Goal: Task Accomplishment & Management: Complete application form

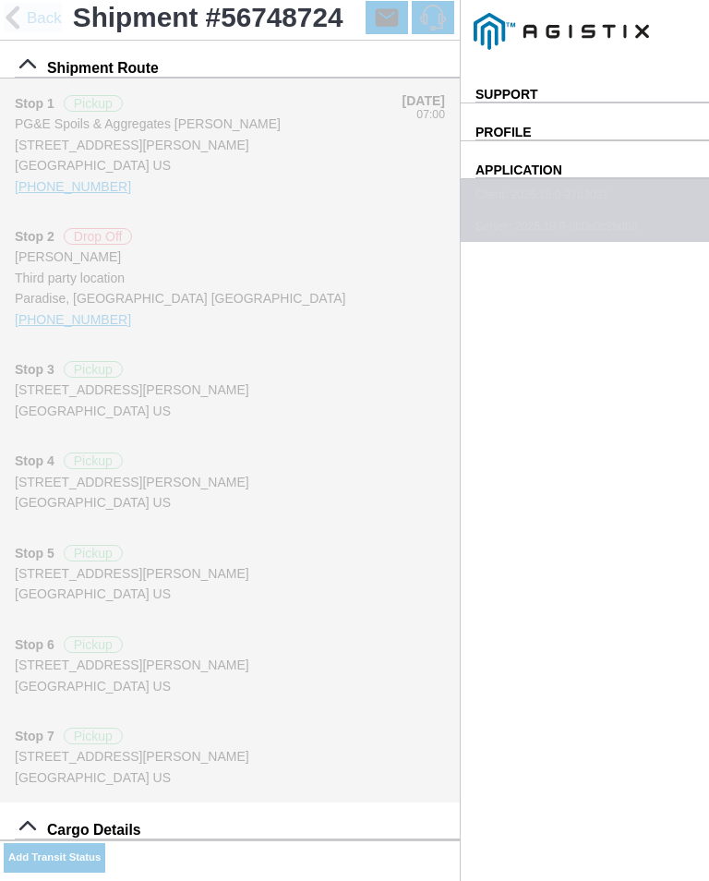
select select "ARVPULOC"
click at [0, 0] on ion-buttons "Cancel" at bounding box center [0, 0] width 0 height 0
click at [0, 0] on slot "Cancel" at bounding box center [0, 0] width 0 height 0
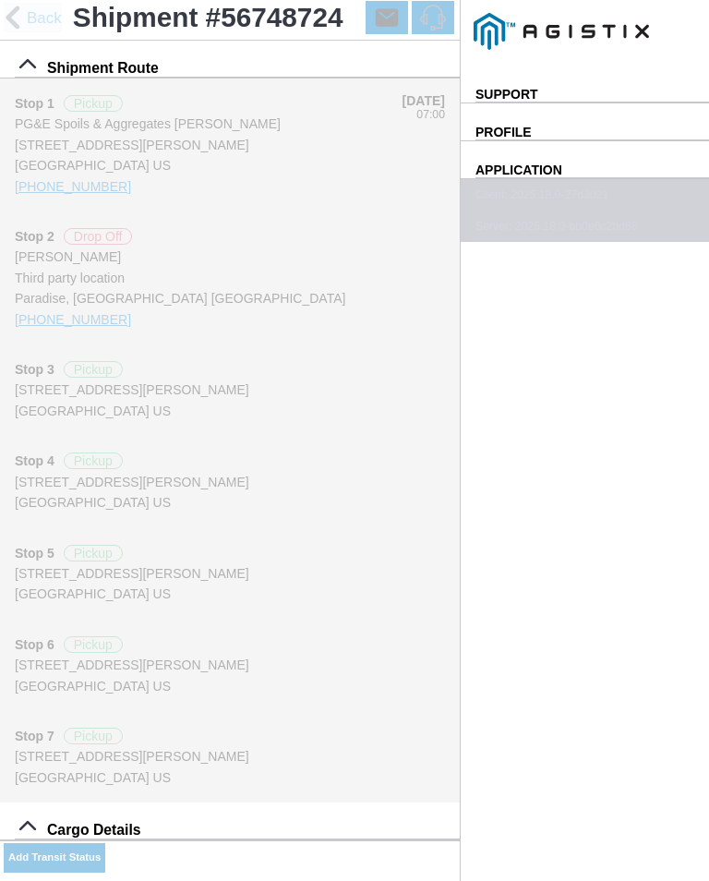
click at [0, 0] on div "Location" at bounding box center [0, 0] width 0 height 0
click at [0, 0] on div "Paradise - [PERSON_NAME]" at bounding box center [0, 0] width 0 height 0
click at [0, 0] on button "Apply" at bounding box center [0, 0] width 0 height 0
type input "Paradise"
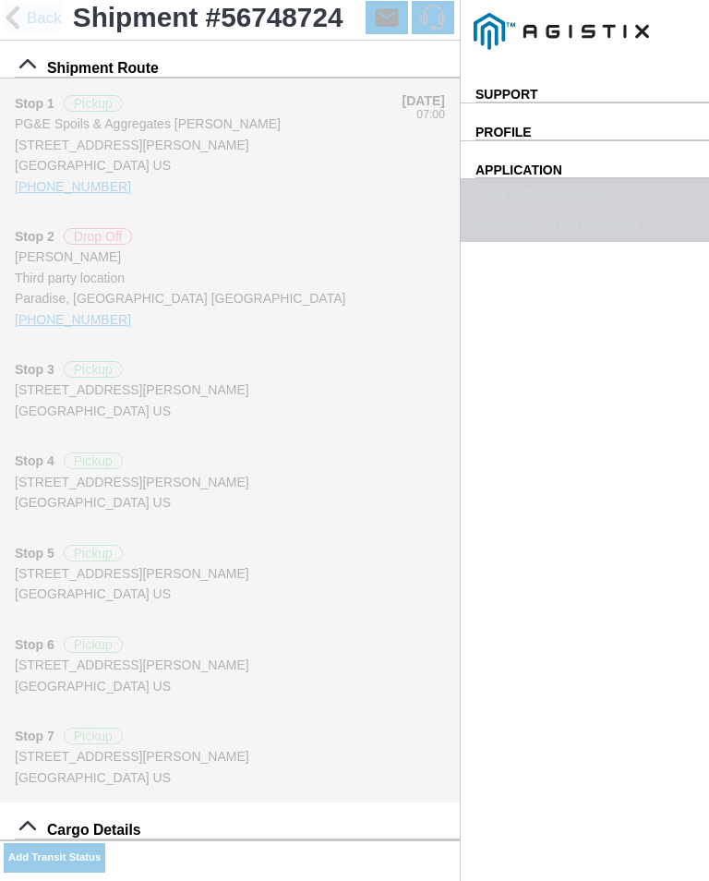
scroll to position [43, 0]
click at [0, 0] on span "SAVE" at bounding box center [0, 0] width 0 height 0
click at [0, 0] on slot "Add Transit Status" at bounding box center [0, 0] width 0 height 0
click at [0, 0] on select "Select Arrive at Drop Off Arrive at Pickup Break Start Break Stop Depart Drop O…" at bounding box center [0, 0] width 0 height 0
select select "DPTPULOC"
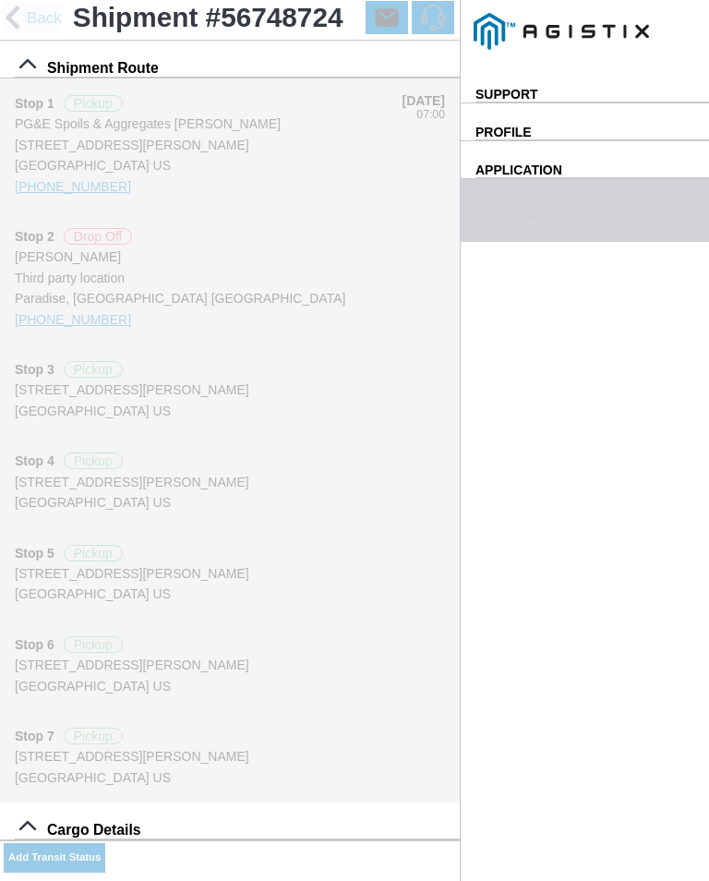
click at [0, 0] on input "10:27" at bounding box center [0, 0] width 0 height 0
type input "10:40"
click at [0, 0] on div "Location" at bounding box center [0, 0] width 0 height 0
click at [0, 0] on div "Paradise - [PERSON_NAME]" at bounding box center [0, 0] width 0 height 0
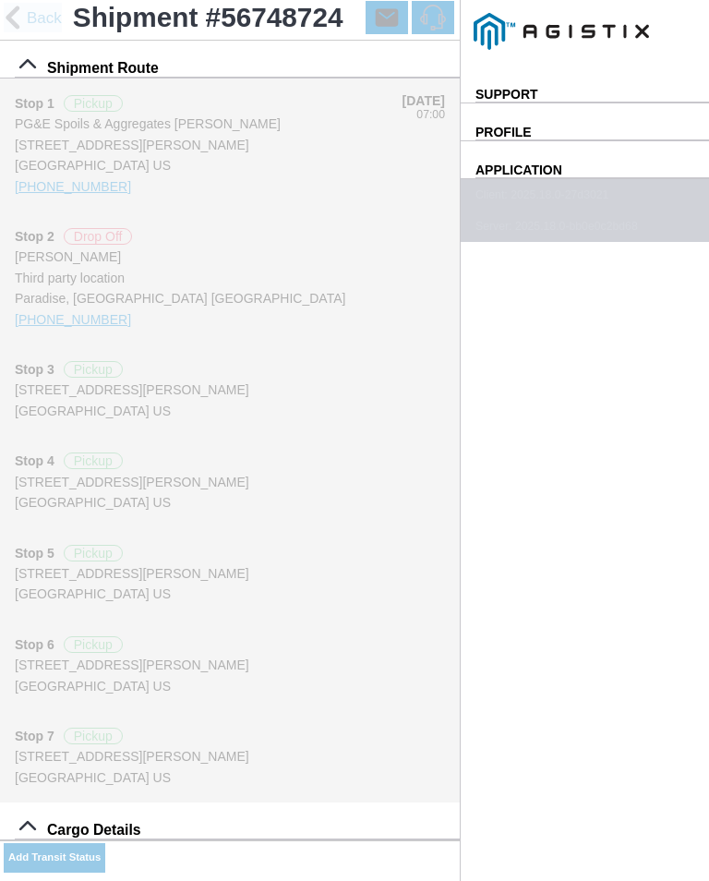
click at [0, 0] on slot "Apply" at bounding box center [0, 0] width 0 height 0
type input "Paradise"
click at [0, 0] on input "Add Photo" at bounding box center [0, 0] width 0 height 0
click at [0, 0] on select "Select 1" x 3" Rock 1" x 4" Rock 2" x 4" Rock Asphalt Cold Patch Backfill Spec …" at bounding box center [0, 0] width 0 height 0
select select "708654"
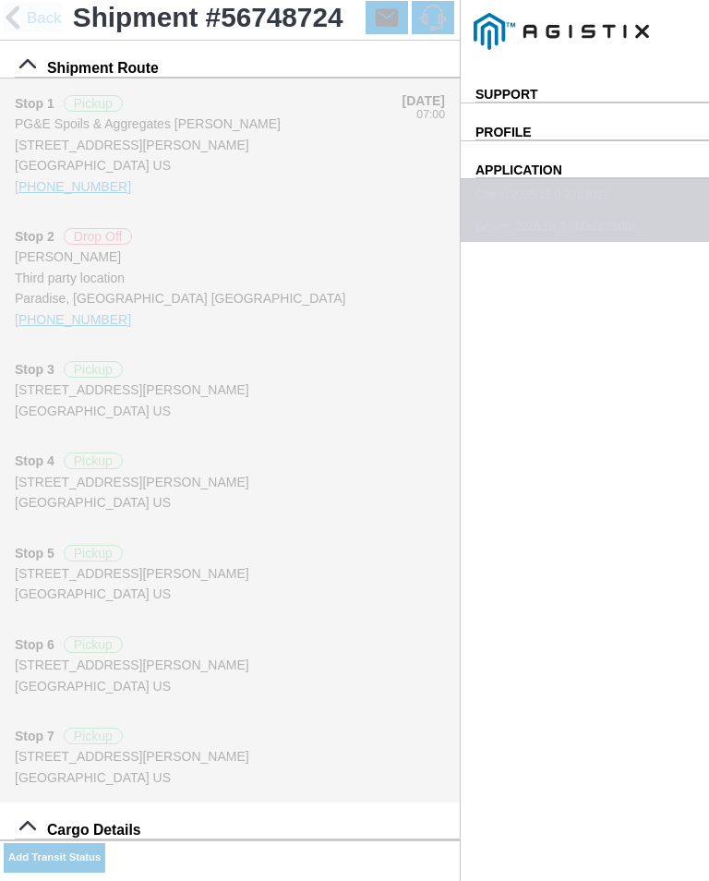
click at [0, 0] on span "SAVE" at bounding box center [0, 0] width 0 height 0
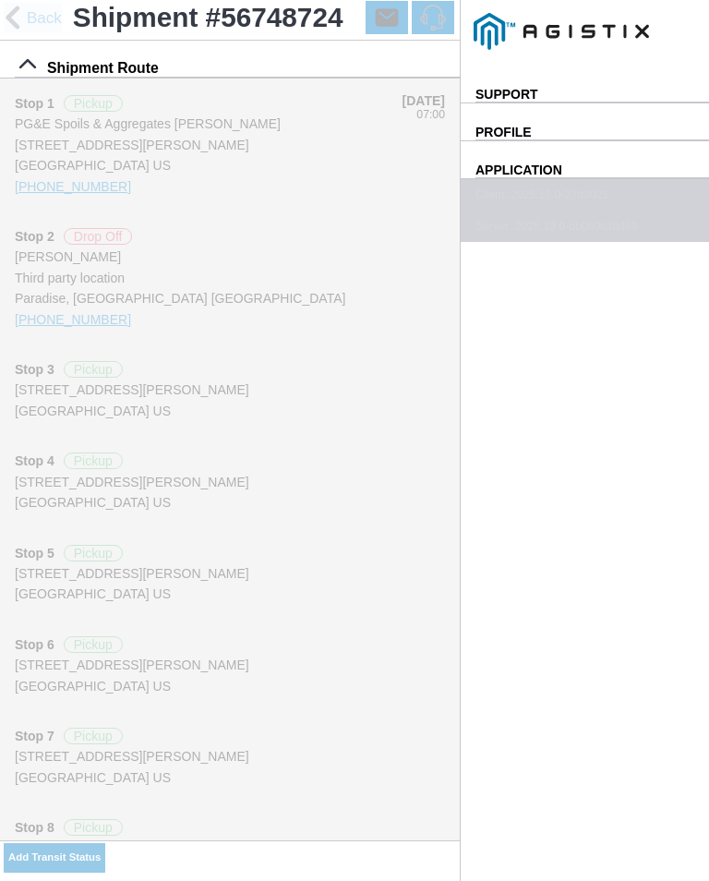
click at [370, 841] on div "Add Transit Status" at bounding box center [230, 860] width 460 height 41
click at [0, 0] on slot "Add Transit Status" at bounding box center [0, 0] width 0 height 0
click at [0, 0] on input "10:48" at bounding box center [0, 0] width 0 height 0
type input "11:10"
click at [0, 0] on select "Select Arrive at Drop Off Arrive at Pickup Break Start Break Stop Depart Drop O…" at bounding box center [0, 0] width 0 height 0
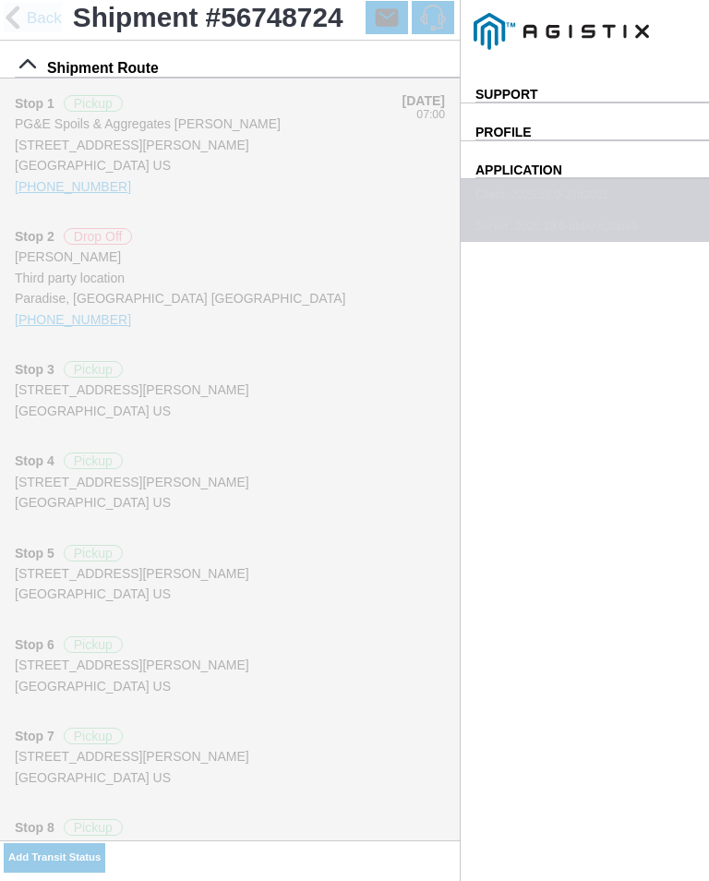
select select "ARVPULOC"
click at [0, 0] on div "Location" at bounding box center [0, 0] width 0 height 0
click at [0, 0] on div "Paradise - [PERSON_NAME]" at bounding box center [0, 0] width 0 height 0
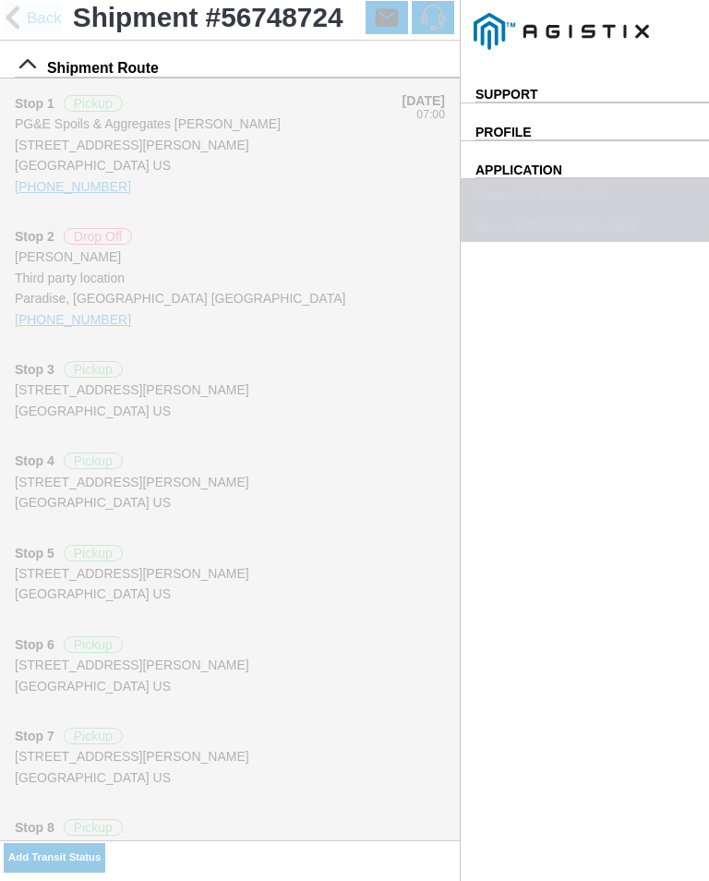
click at [0, 0] on slot "Apply" at bounding box center [0, 0] width 0 height 0
type input "Paradise"
click at [0, 0] on button "SAVE" at bounding box center [0, 0] width 0 height 0
click at [0, 0] on slot "Add Transit Status" at bounding box center [0, 0] width 0 height 0
click at [0, 0] on select "Select Arrive at Drop Off Arrive at Pickup Break Start Break Stop Depart Drop O…" at bounding box center [0, 0] width 0 height 0
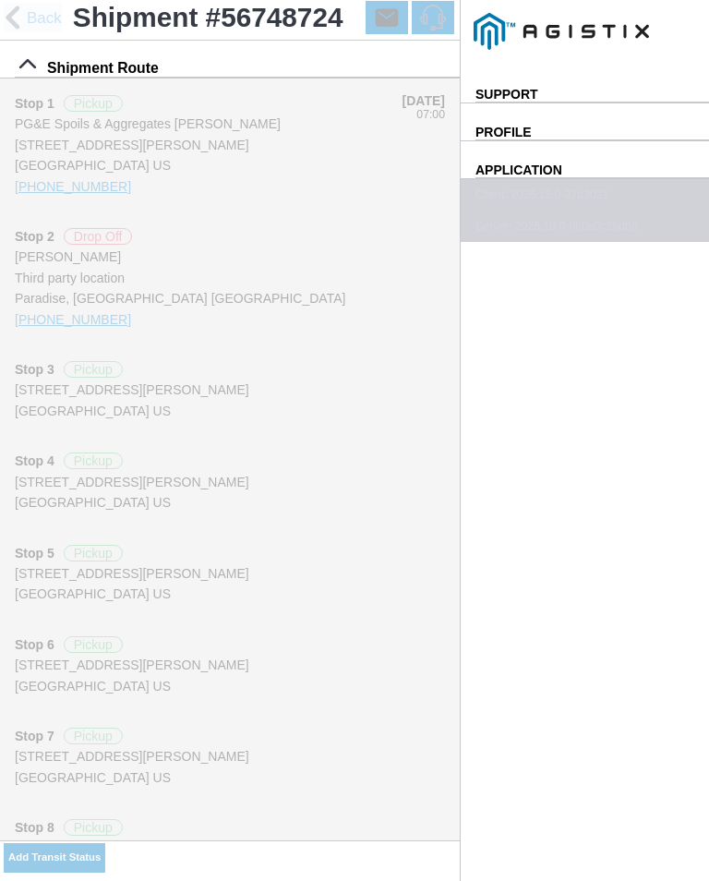
select select "DPTPULOC"
click at [0, 0] on div "Location" at bounding box center [0, 0] width 0 height 0
click at [0, 0] on div "Paradise - [PERSON_NAME]" at bounding box center [0, 0] width 0 height 0
click at [0, 0] on ion-buttons "Apply" at bounding box center [0, 0] width 0 height 0
click at [0, 0] on input "search text" at bounding box center [0, 0] width 0 height 0
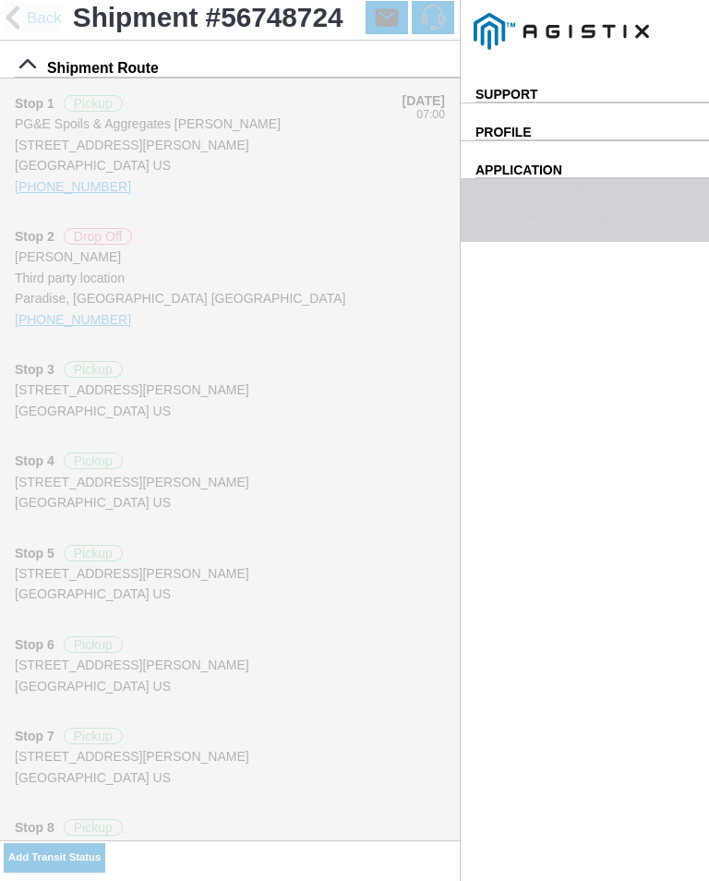
click at [0, 0] on slot "Apply" at bounding box center [0, 0] width 0 height 0
type input "Paradise"
click at [0, 0] on select "Select 1" x 3" Rock 1" x 4" Rock 2" x 4" Rock Asphalt Cold Patch Backfill Spec …" at bounding box center [0, 0] width 0 height 0
select select "708654"
click at [0, 0] on input "10:49" at bounding box center [0, 0] width 0 height 0
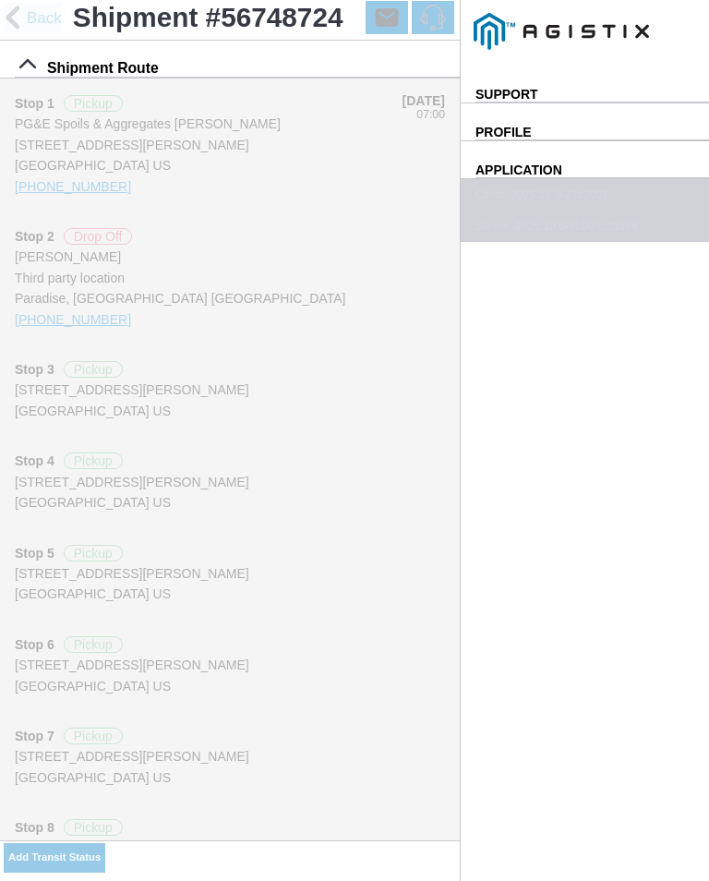
type input "11:20"
click at [0, 0] on span "SAVE" at bounding box center [0, 0] width 0 height 0
